Goal: Information Seeking & Learning: Learn about a topic

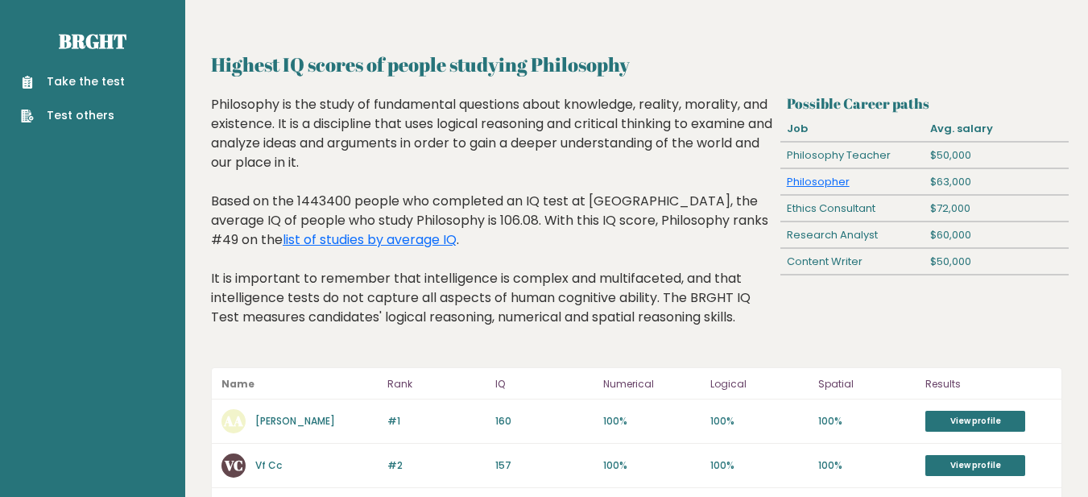
scroll to position [81, 0]
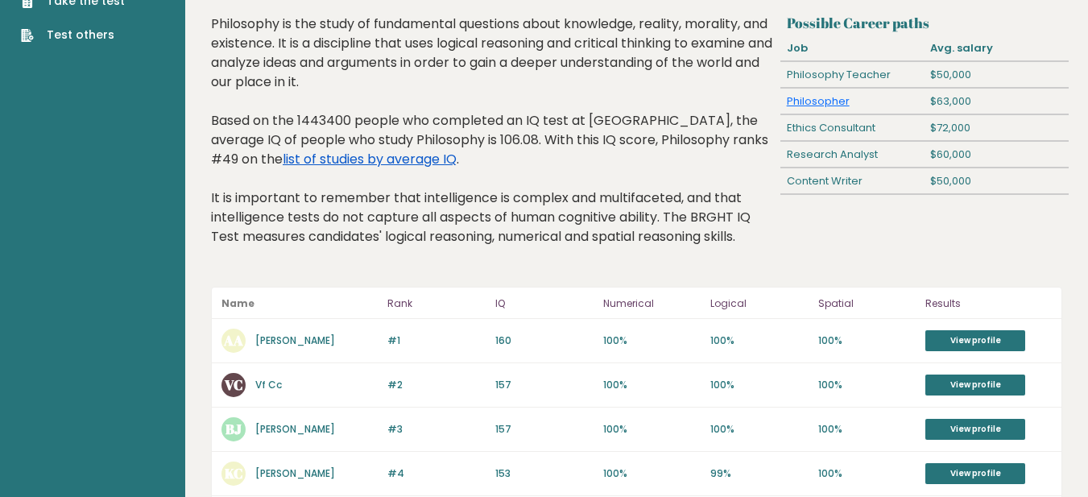
click at [283, 162] on link "list of studies by average IQ" at bounding box center [370, 159] width 174 height 19
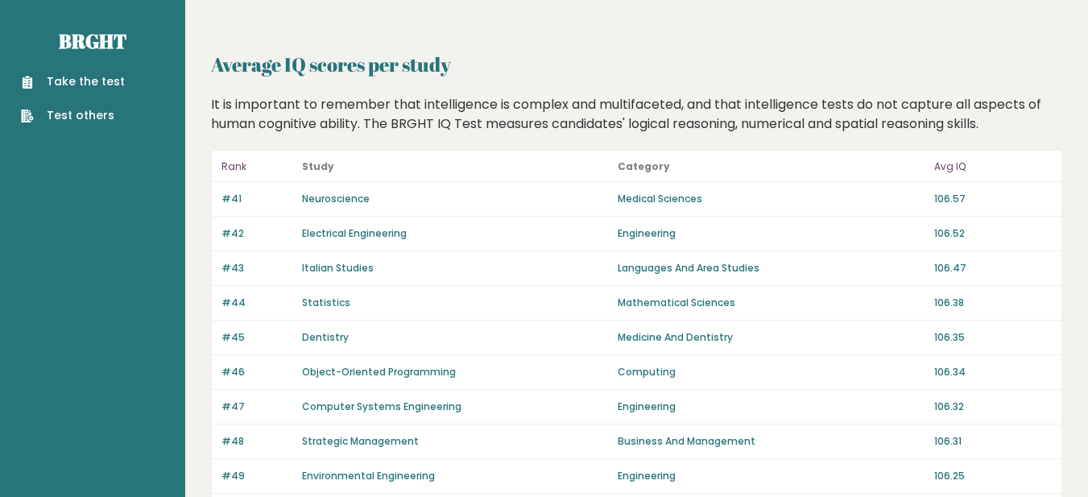
click at [232, 160] on p "Rank" at bounding box center [256, 166] width 71 height 19
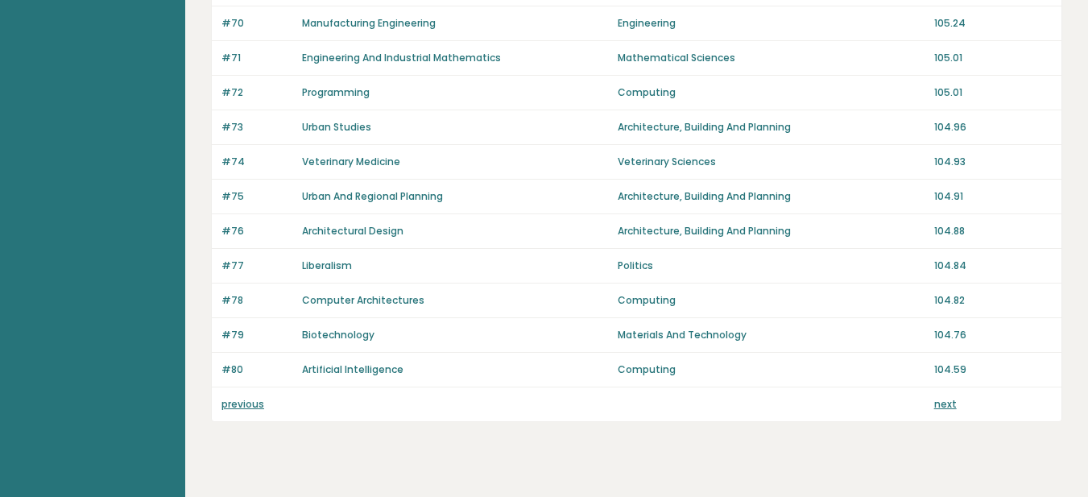
scroll to position [1208, 0]
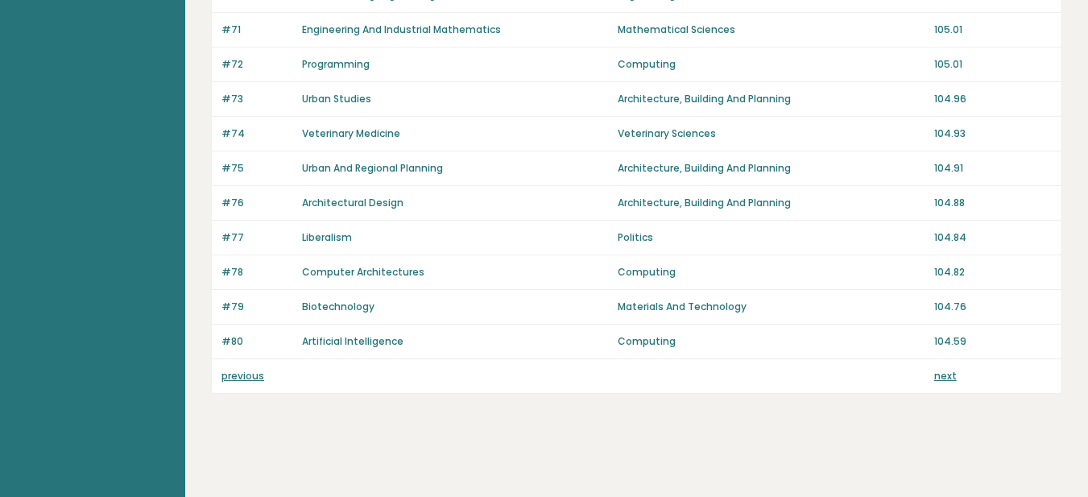
click at [242, 373] on link "previous" at bounding box center [242, 376] width 43 height 14
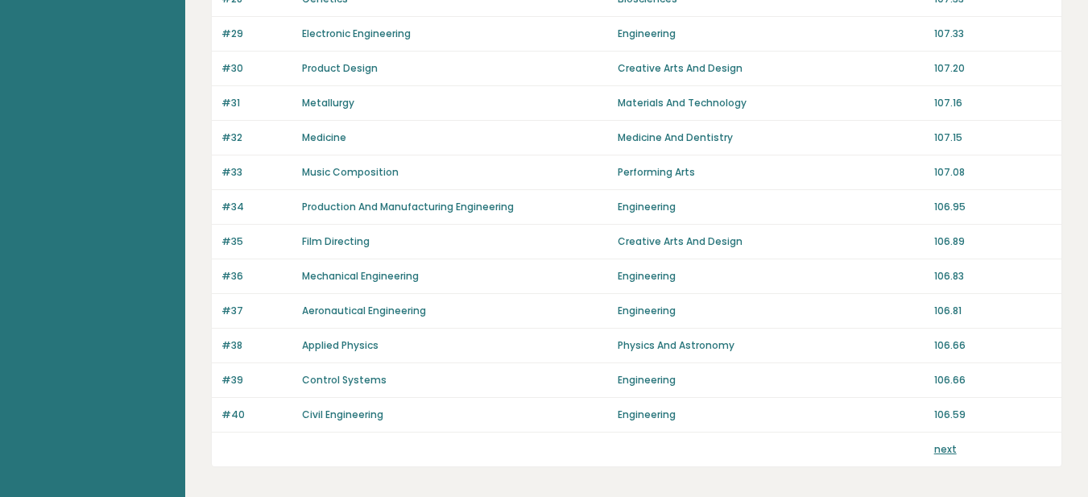
scroll to position [1208, 0]
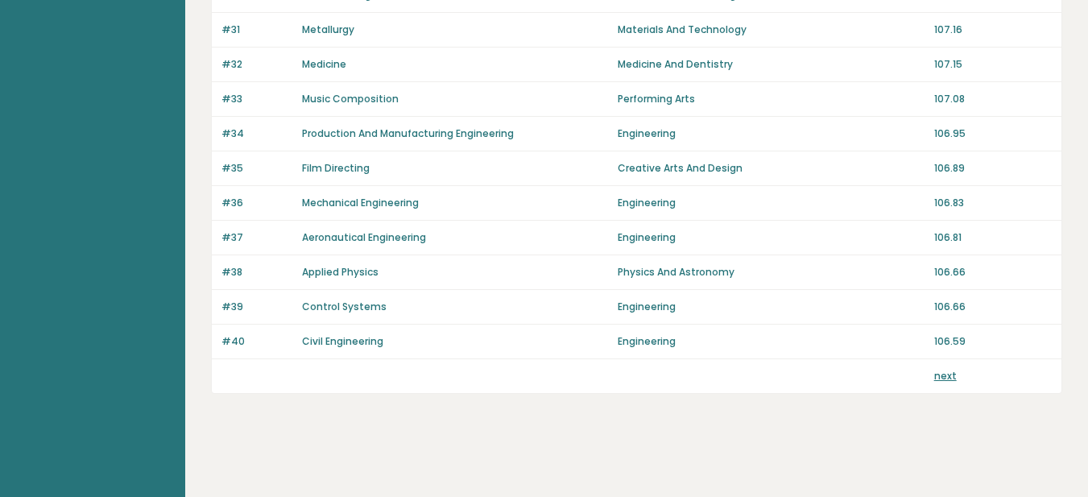
click at [943, 379] on link "next" at bounding box center [945, 376] width 23 height 14
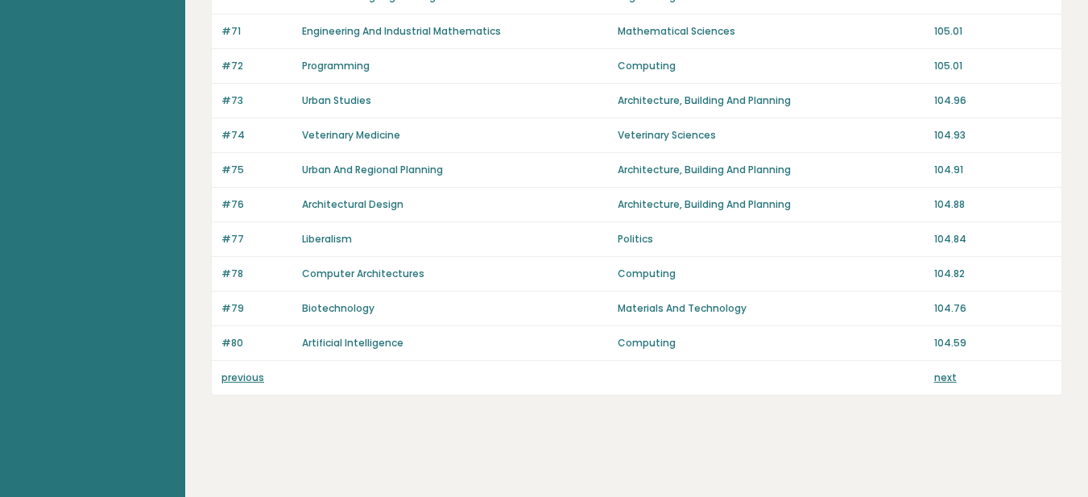
scroll to position [1208, 0]
click at [952, 379] on link "next" at bounding box center [945, 376] width 23 height 14
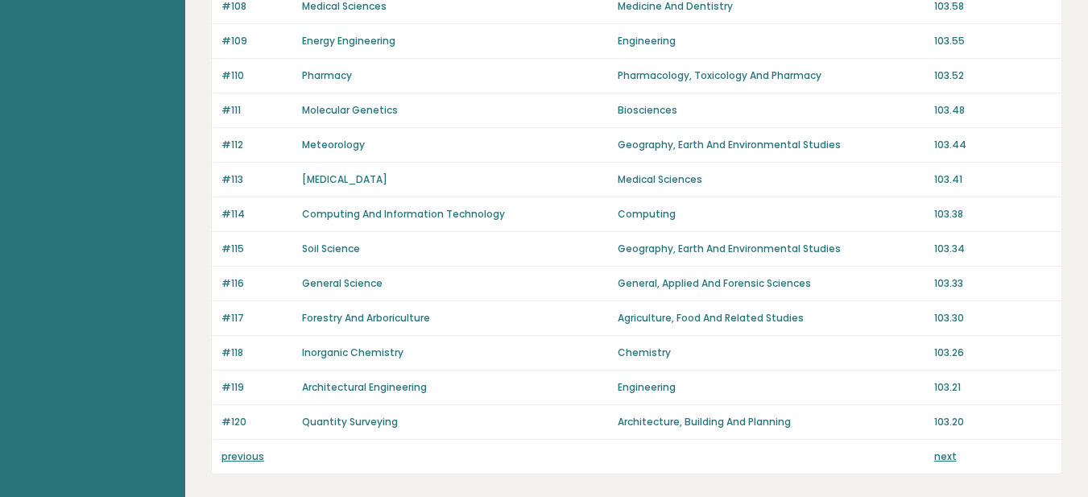
scroll to position [1208, 0]
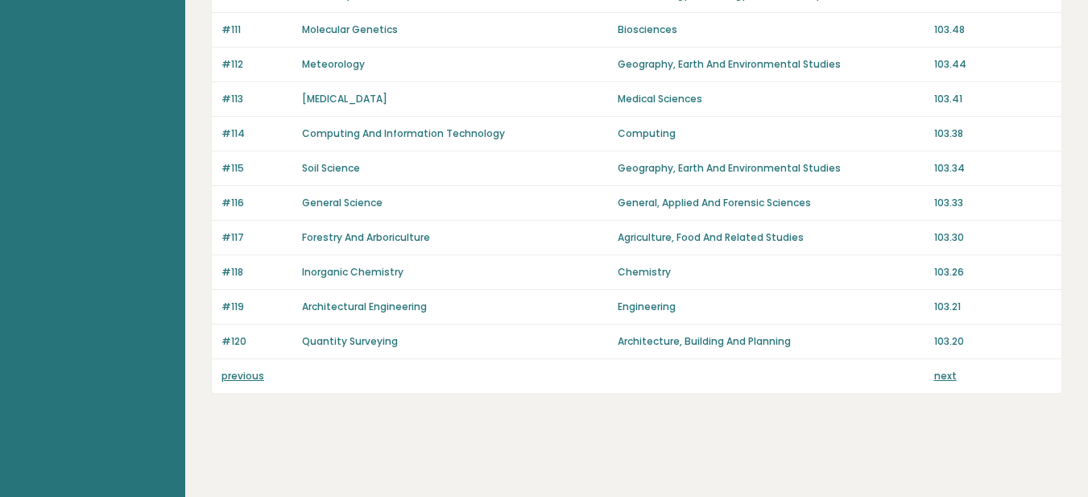
drag, startPoint x: 950, startPoint y: 384, endPoint x: 939, endPoint y: 378, distance: 13.0
click at [942, 381] on div "previous next" at bounding box center [636, 376] width 849 height 34
click at [939, 378] on link "next" at bounding box center [945, 376] width 23 height 14
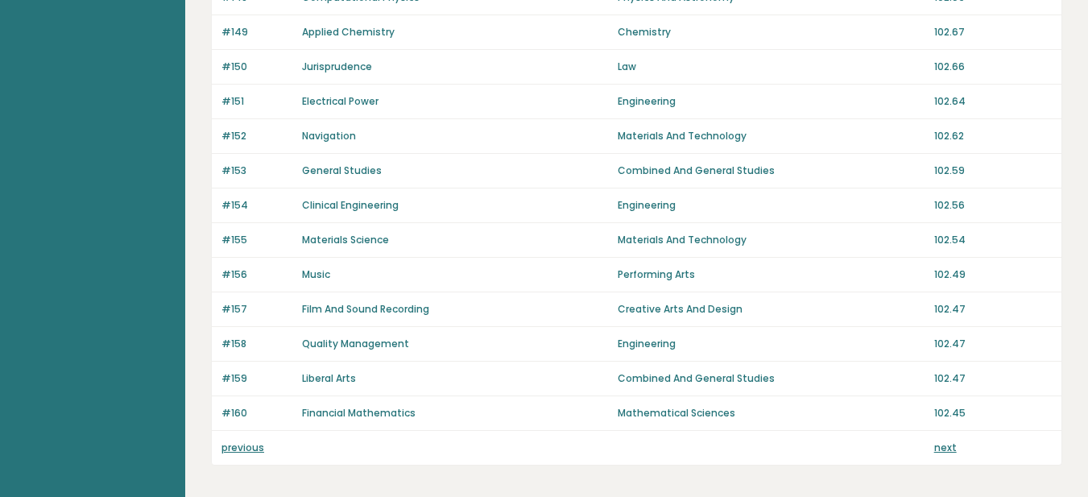
scroll to position [1208, 0]
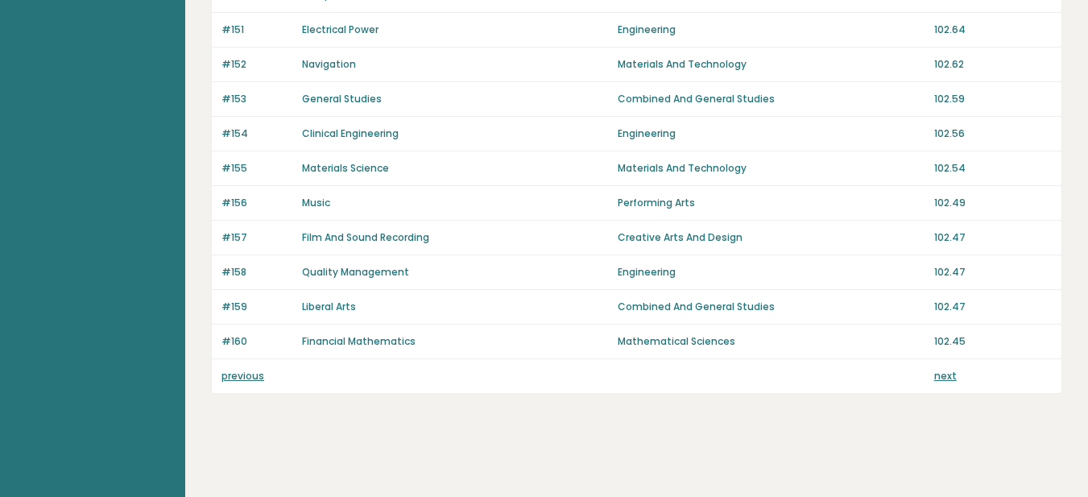
click at [942, 379] on link "next" at bounding box center [945, 376] width 23 height 14
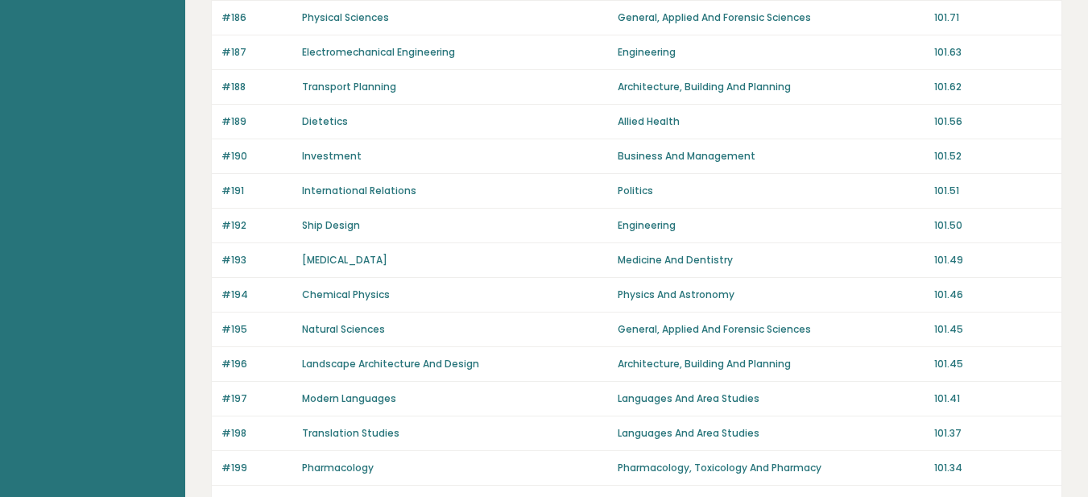
scroll to position [1208, 0]
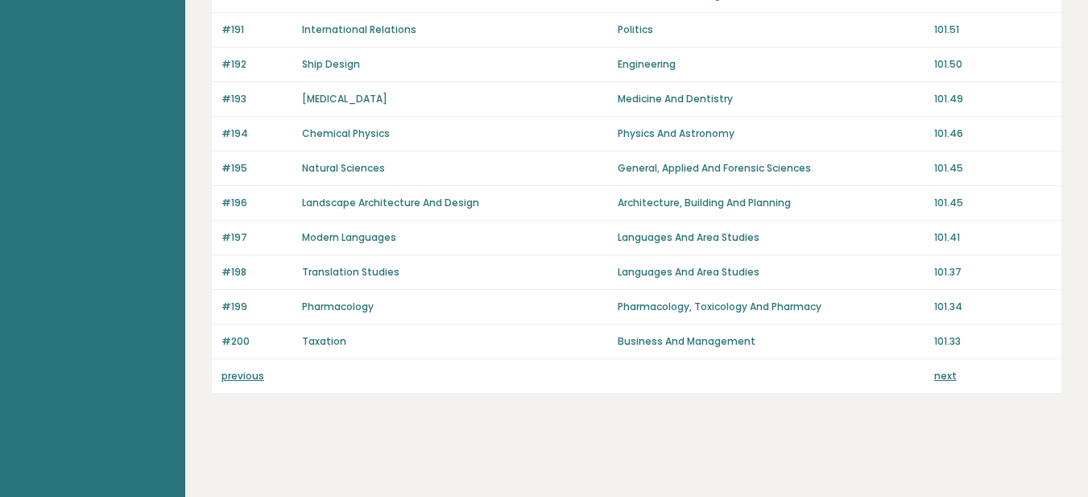
click at [942, 376] on link "next" at bounding box center [945, 376] width 23 height 14
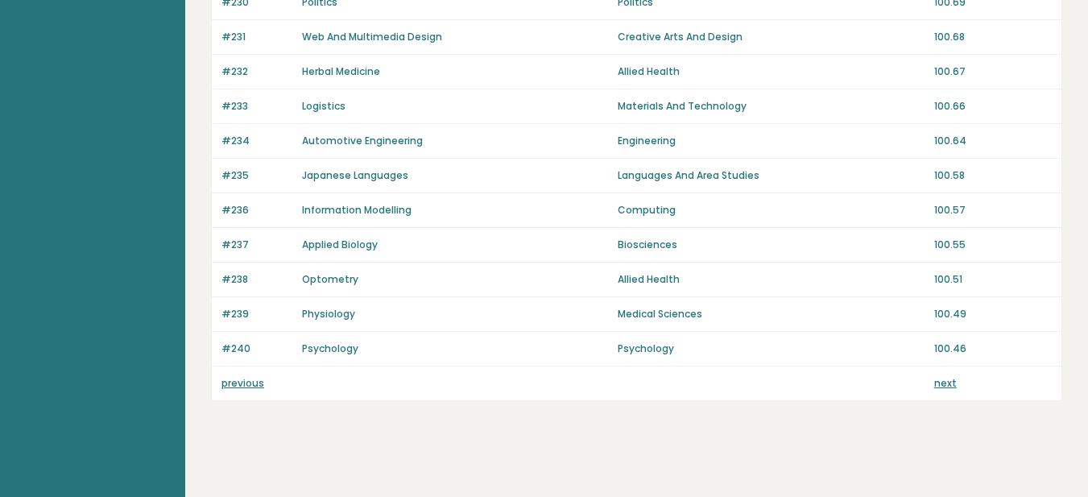
scroll to position [1208, 0]
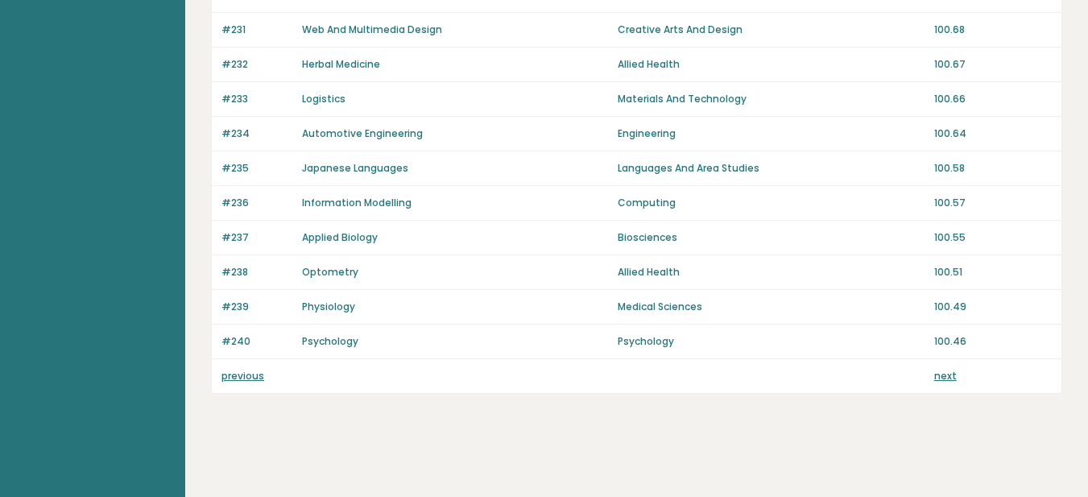
click at [942, 376] on link "next" at bounding box center [945, 376] width 23 height 14
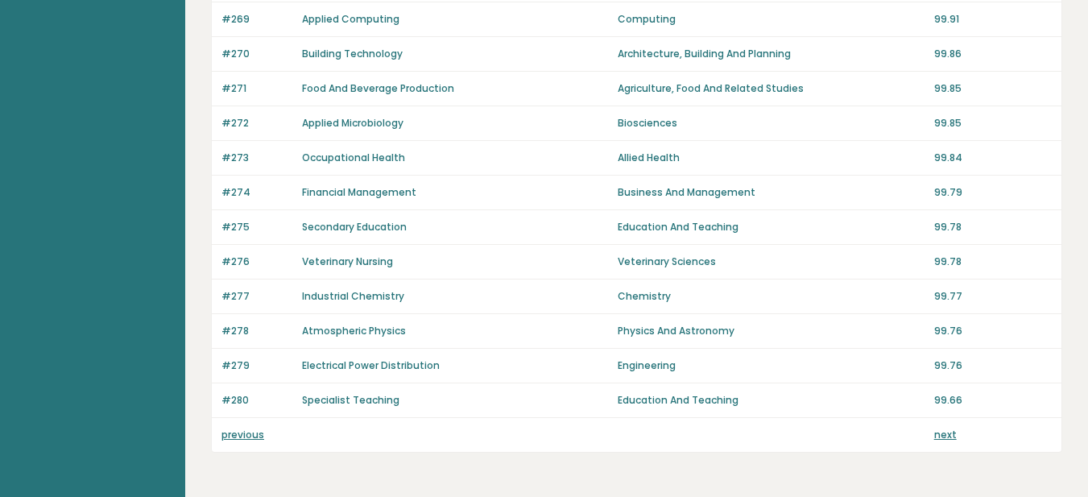
scroll to position [1208, 0]
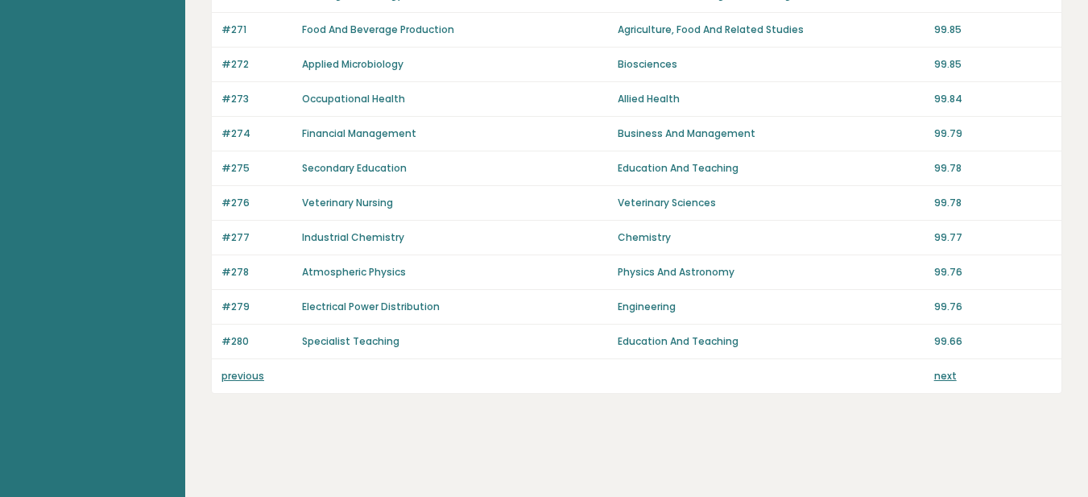
click at [942, 376] on link "next" at bounding box center [945, 376] width 23 height 14
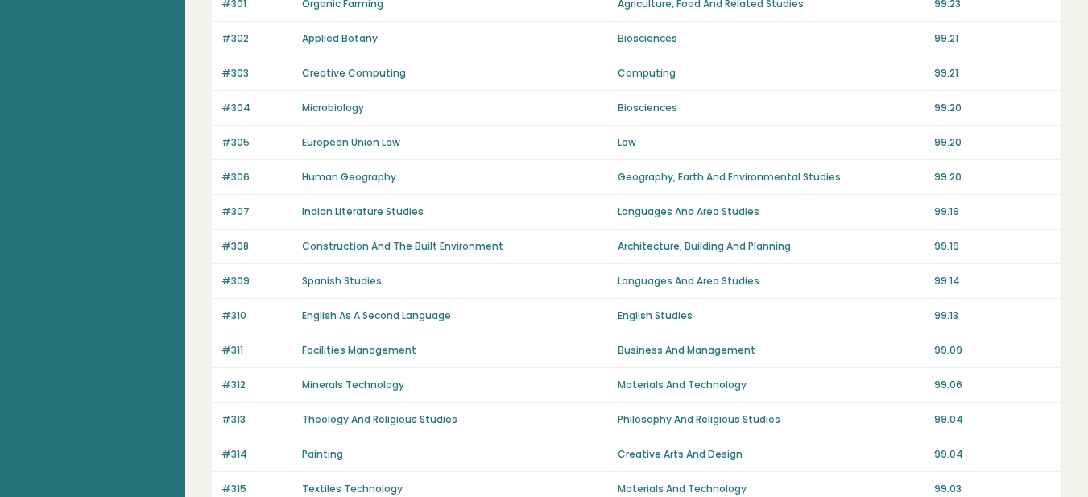
scroll to position [1208, 0]
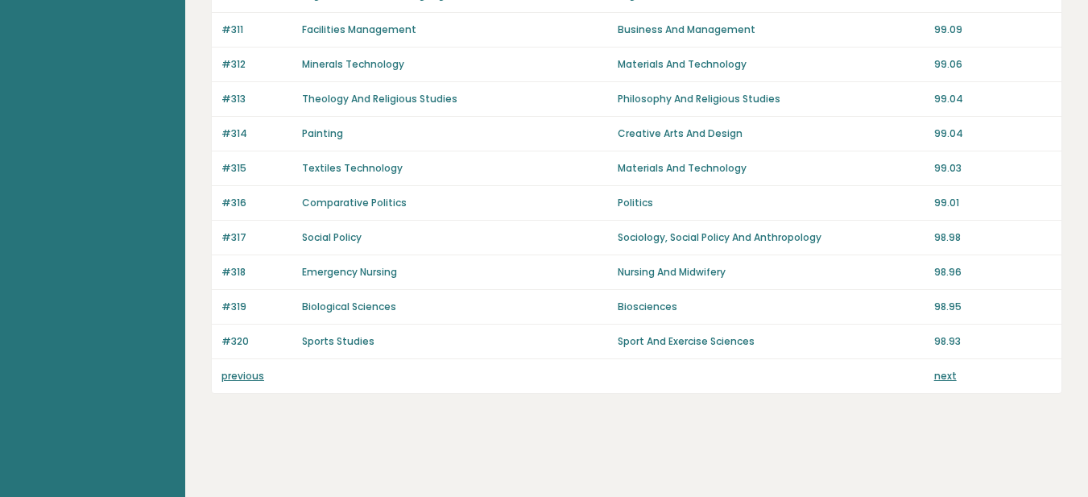
click at [942, 376] on link "next" at bounding box center [945, 376] width 23 height 14
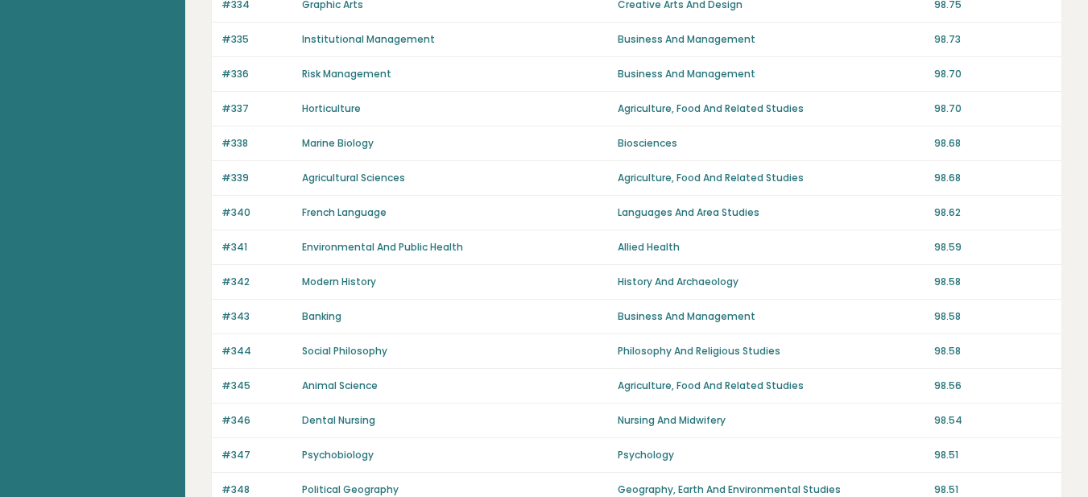
scroll to position [1208, 0]
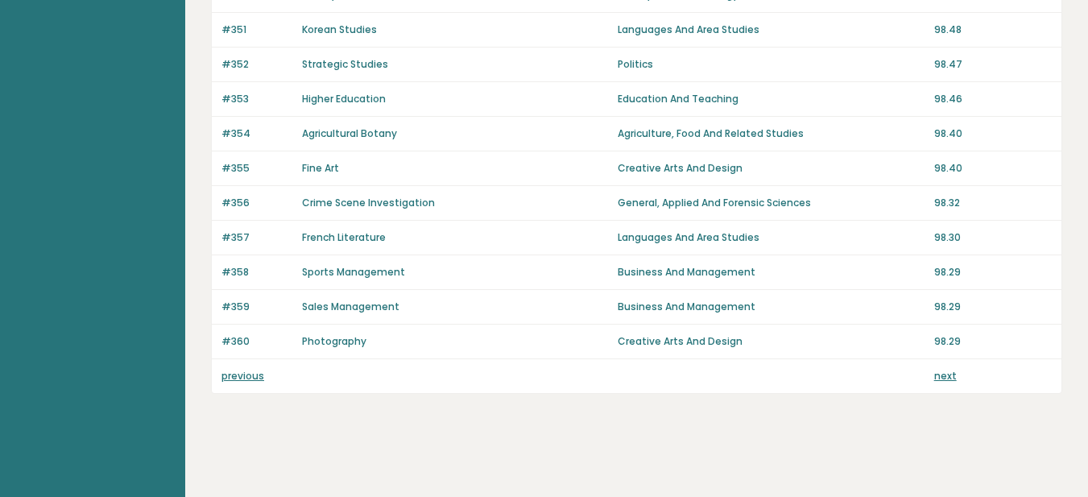
click at [934, 379] on link "next" at bounding box center [945, 376] width 23 height 14
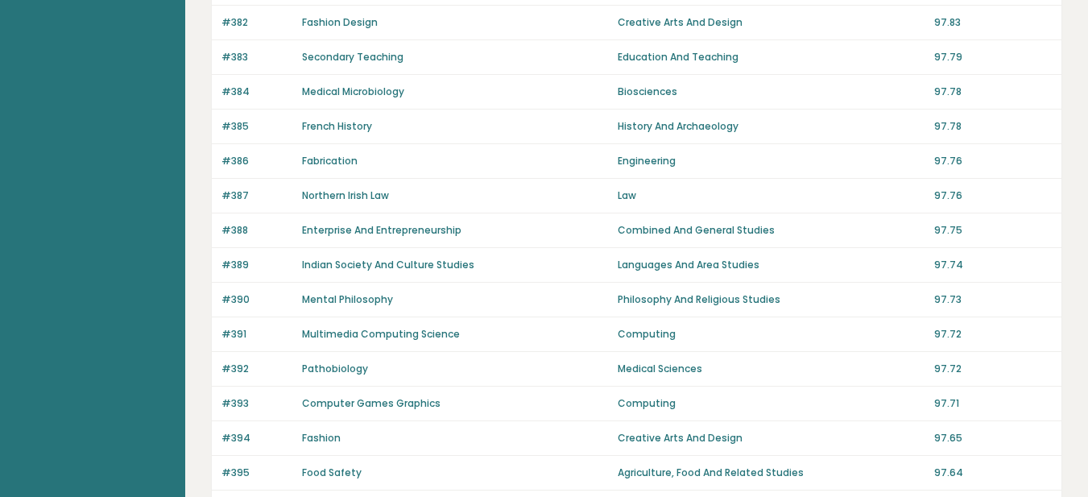
scroll to position [1208, 0]
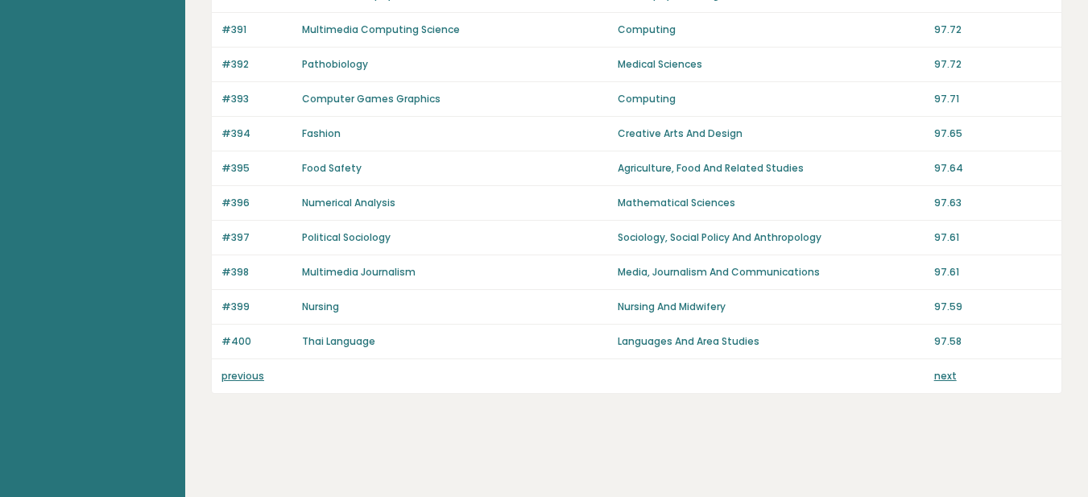
click at [934, 376] on link "next" at bounding box center [945, 376] width 23 height 14
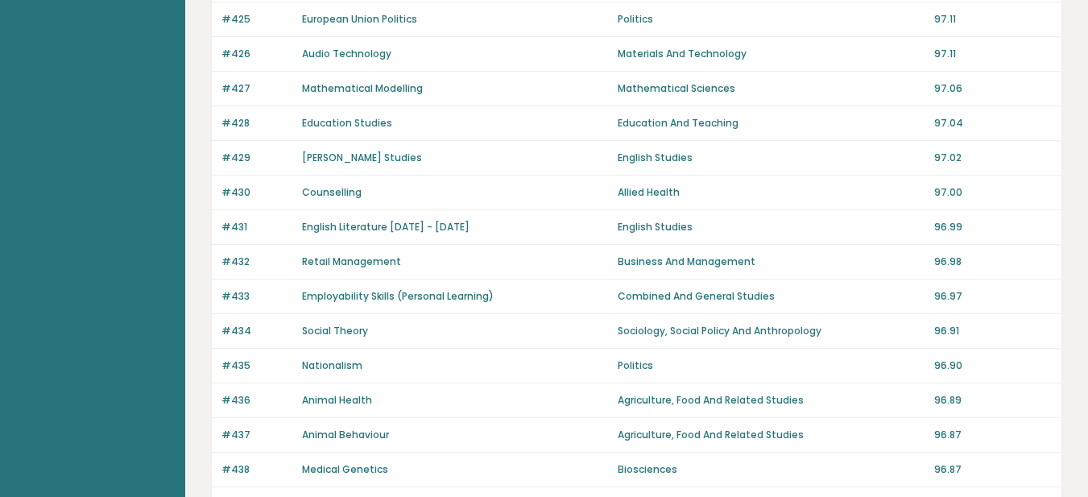
scroll to position [1208, 0]
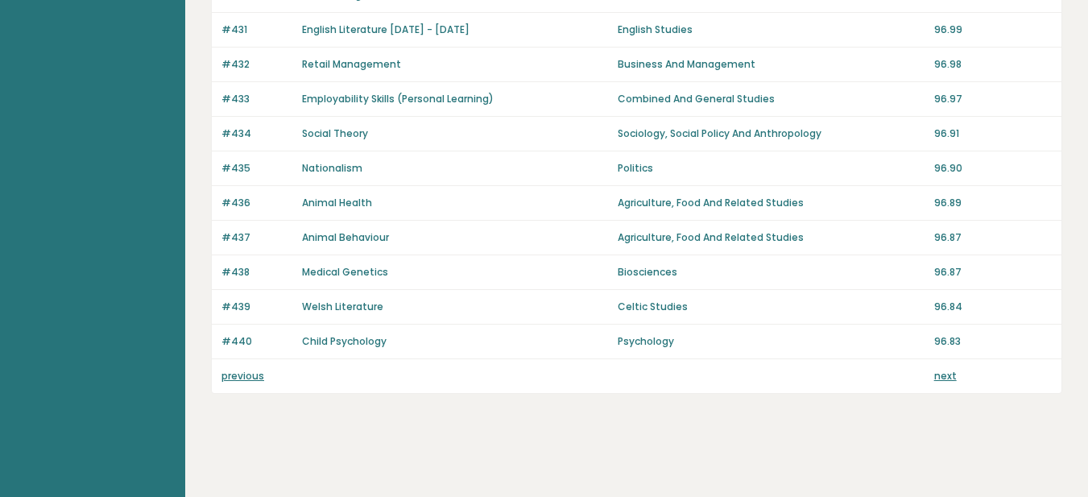
drag, startPoint x: 0, startPoint y: 0, endPoint x: 934, endPoint y: 376, distance: 1006.7
click at [934, 376] on link "next" at bounding box center [945, 376] width 23 height 14
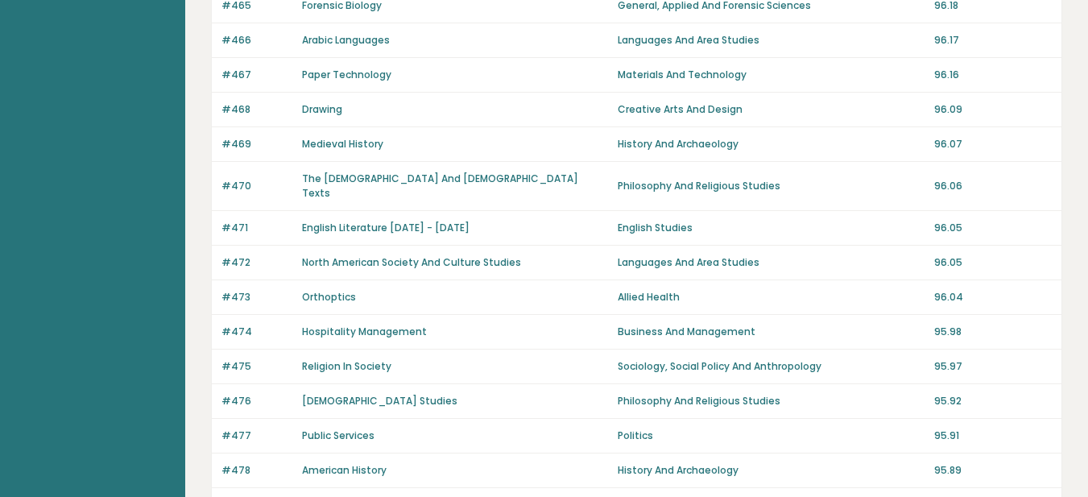
scroll to position [1208, 0]
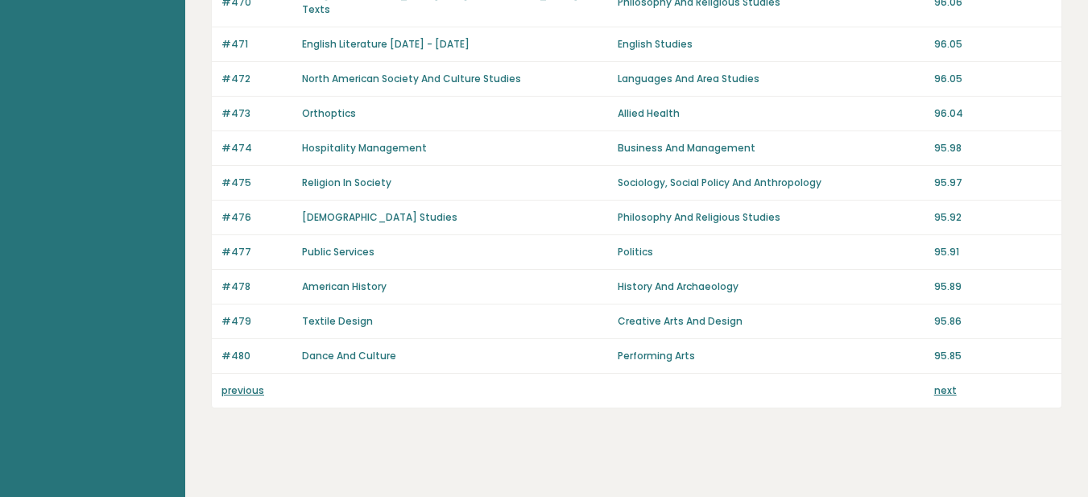
drag, startPoint x: 0, startPoint y: 0, endPoint x: 934, endPoint y: 376, distance: 1006.7
click at [934, 383] on link "next" at bounding box center [945, 390] width 23 height 14
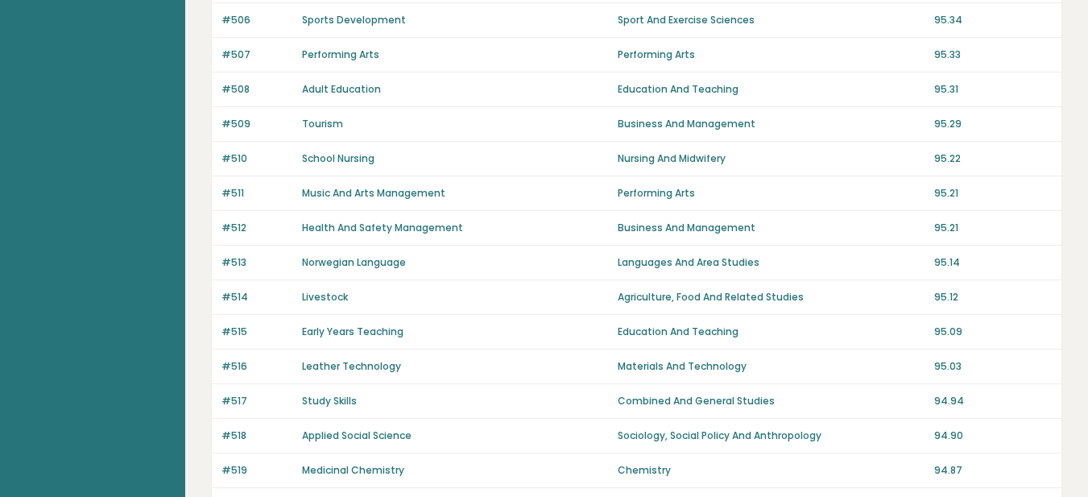
scroll to position [1208, 0]
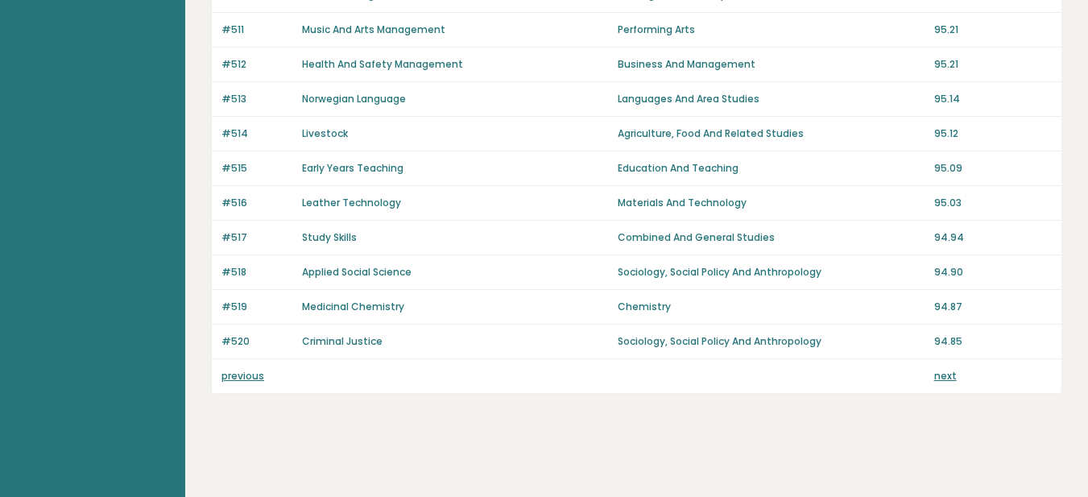
drag, startPoint x: 0, startPoint y: 0, endPoint x: 934, endPoint y: 376, distance: 1006.7
click at [934, 376] on link "next" at bounding box center [945, 376] width 23 height 14
